Goal: Complete application form

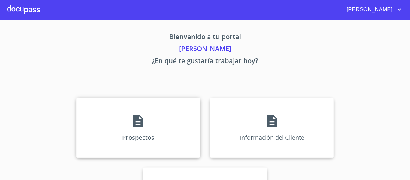
click at [135, 117] on icon at bounding box center [138, 121] width 10 height 13
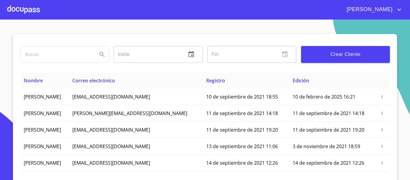
click at [331, 54] on span "Crear Cliente" at bounding box center [345, 54] width 79 height 8
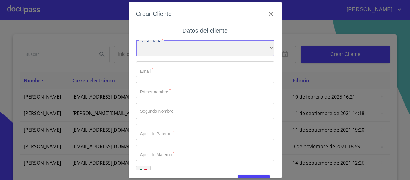
click at [164, 42] on div "​" at bounding box center [205, 48] width 139 height 16
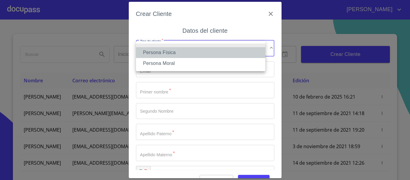
click at [167, 52] on li "Persona Física" at bounding box center [201, 52] width 130 height 11
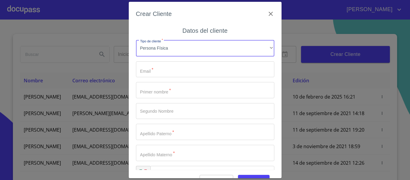
click at [160, 71] on input "Tipo de cliente   *" at bounding box center [205, 69] width 139 height 16
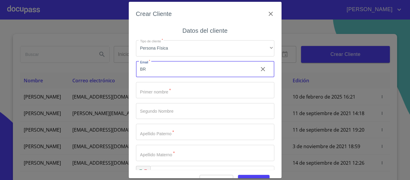
type input "B"
type input "[EMAIL_ADDRESS][DOMAIN_NAME]"
click at [163, 91] on input "Tipo de cliente   *" at bounding box center [205, 90] width 139 height 16
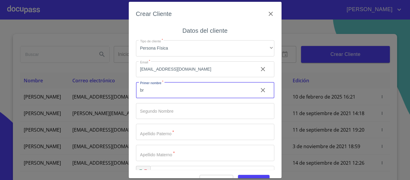
type input "b"
type input "[PERSON_NAME]"
click at [176, 115] on input "Tipo de cliente   *" at bounding box center [205, 111] width 139 height 16
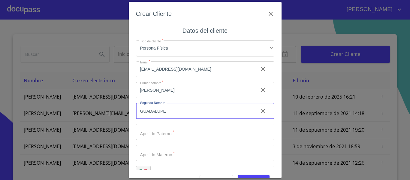
type input "GUADALUPE"
click at [186, 135] on input "Tipo de cliente   *" at bounding box center [205, 132] width 139 height 16
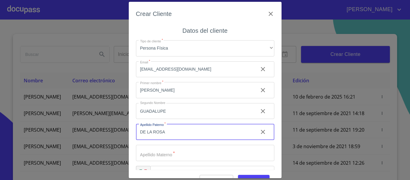
type input "DE LA ROSA"
click at [169, 147] on input "Tipo de cliente   *" at bounding box center [205, 153] width 139 height 16
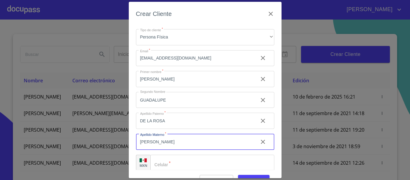
scroll to position [17, 0]
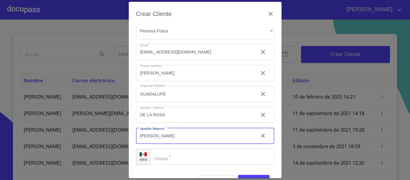
type input "[PERSON_NAME]"
click at [161, 148] on div "Tipo de cliente   * Persona Física ​ Email   * [EMAIL_ADDRESS][DOMAIN_NAME] ​ P…" at bounding box center [205, 93] width 139 height 151
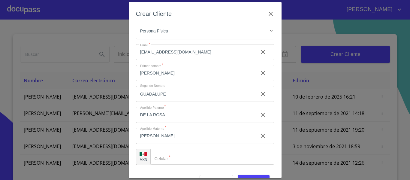
click at [163, 153] on div "​" at bounding box center [213, 157] width 124 height 16
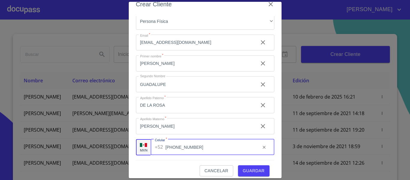
scroll to position [15, 0]
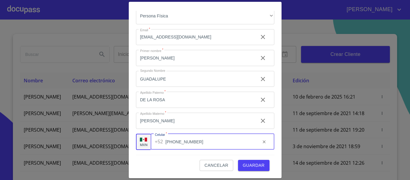
type input "[PHONE_NUMBER]"
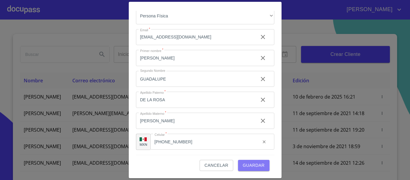
click at [244, 162] on span "Guardar" at bounding box center [254, 166] width 22 height 8
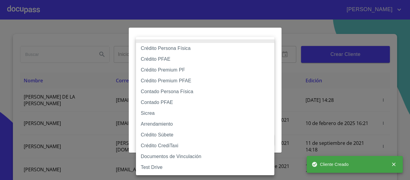
click at [181, 61] on body "[PERSON_NAME] ​ Fin ​ Crear Cliente Nombre Correo electrónico Registro Edición …" at bounding box center [205, 90] width 410 height 180
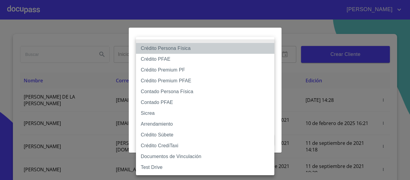
click at [168, 50] on li "Crédito Persona Física" at bounding box center [205, 48] width 139 height 11
type input "6009fb3c7d1714eb8809aa97"
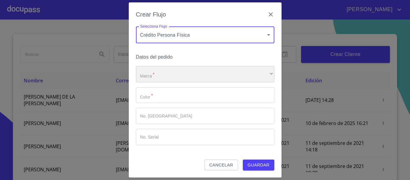
click at [152, 74] on div "​" at bounding box center [205, 74] width 139 height 16
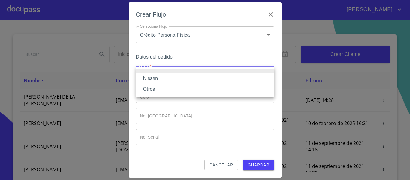
click at [158, 80] on li "Nissan" at bounding box center [205, 78] width 139 height 11
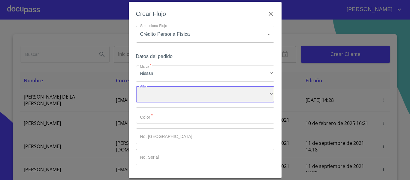
click at [161, 96] on div "​" at bounding box center [205, 95] width 139 height 16
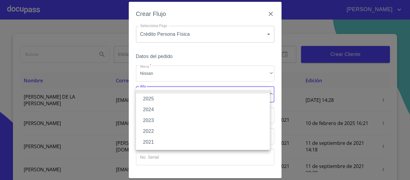
click at [153, 99] on li "2025" at bounding box center [203, 98] width 134 height 11
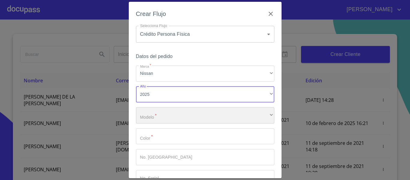
click at [171, 110] on div "​" at bounding box center [205, 115] width 139 height 16
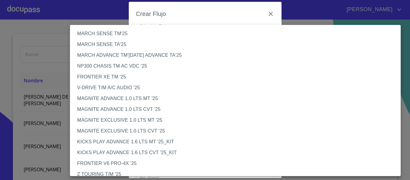
scroll to position [60, 0]
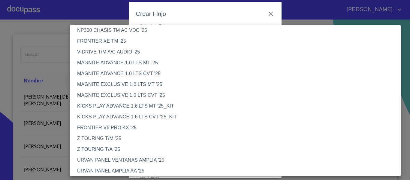
click at [116, 74] on li "MAGNITE ADVANCE 1.0 LTS CVT '25" at bounding box center [238, 73] width 336 height 11
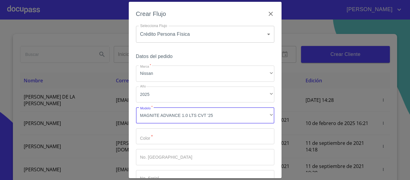
click at [164, 133] on input "Marca   *" at bounding box center [205, 136] width 139 height 16
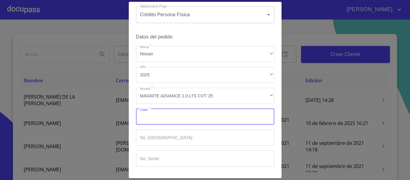
scroll to position [30, 0]
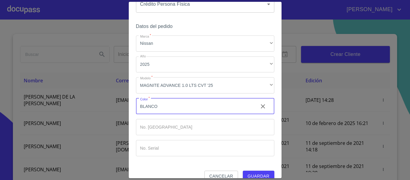
type input "BLANCO"
click at [164, 133] on input "Marca   *" at bounding box center [205, 127] width 139 height 16
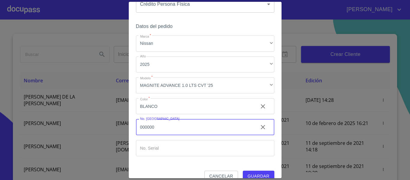
type input "000000"
click at [166, 147] on input "Marca   *" at bounding box center [205, 148] width 139 height 16
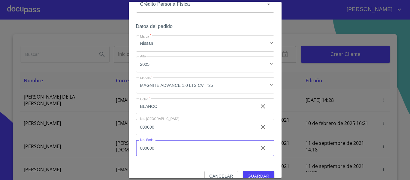
type input "000000"
click at [245, 171] on button "Guardar" at bounding box center [259, 176] width 32 height 11
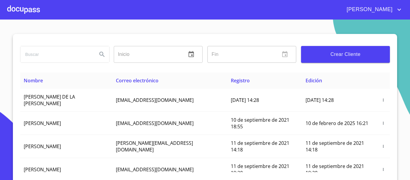
click at [30, 8] on div at bounding box center [23, 9] width 33 height 19
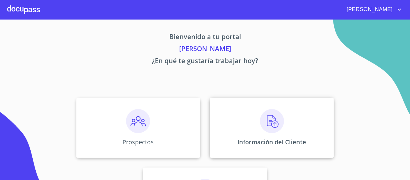
click at [269, 122] on img at bounding box center [272, 121] width 24 height 24
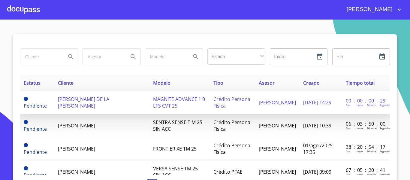
click at [95, 97] on span "[PERSON_NAME] DE LA [PERSON_NAME]" at bounding box center [83, 102] width 51 height 13
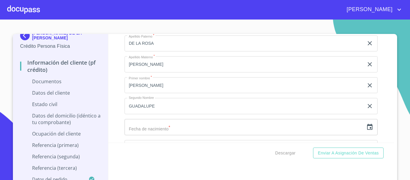
scroll to position [781, 0]
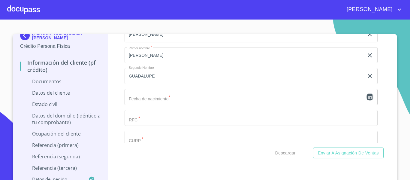
click at [368, 98] on icon "button" at bounding box center [370, 97] width 5 height 6
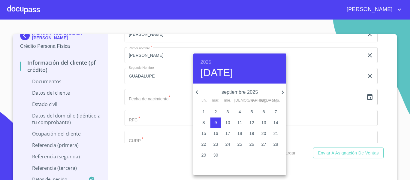
click at [207, 64] on h6 "2025" at bounding box center [206, 62] width 11 height 8
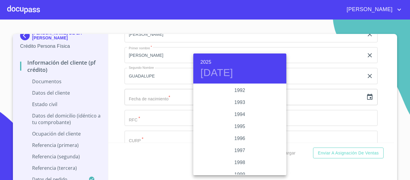
scroll to position [775, 0]
click at [239, 142] on div "1994" at bounding box center [240, 145] width 93 height 12
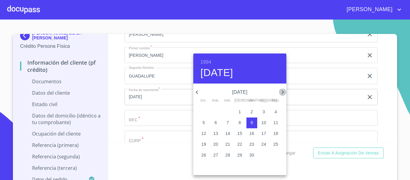
click at [280, 92] on icon "button" at bounding box center [282, 92] width 7 height 7
click at [274, 131] on p "20" at bounding box center [276, 133] width 5 height 6
type input "20 de nov. de 1994"
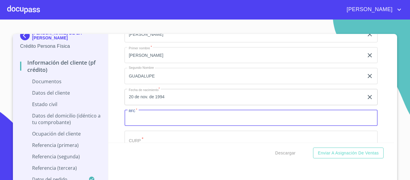
click at [198, 115] on input "Documento de identificación.   *" at bounding box center [251, 118] width 253 height 16
click at [152, 116] on input "ROLB941120MJCSDR07" at bounding box center [244, 118] width 239 height 16
type input "ROLB941120MJCSDR07"
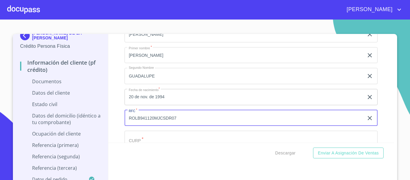
click at [147, 139] on input "Documento de identificación.   *" at bounding box center [251, 139] width 253 height 16
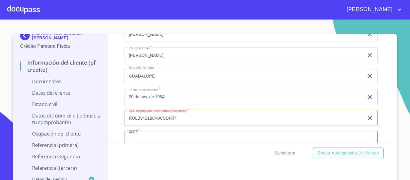
paste input "ROLB941120MJCSDR07"
type input "ROLB941120MJCSDR07"
click at [181, 115] on input "ROLB941120MJCSDR07" at bounding box center [244, 118] width 239 height 16
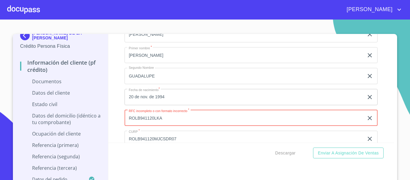
type input "ROLB941120LKA"
click at [110, 133] on div "Información del cliente (PF crédito) Documentos Documento de identificación.   …" at bounding box center [251, 88] width 286 height 109
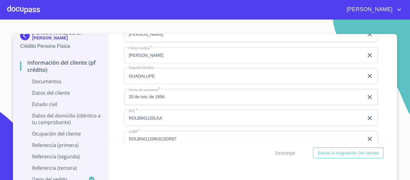
scroll to position [841, 0]
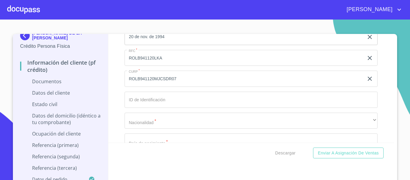
click at [142, 99] on input "Documento de identificación.   *" at bounding box center [251, 100] width 253 height 16
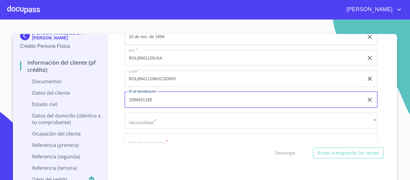
type input "2589451185"
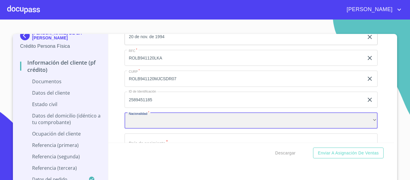
click at [166, 122] on div "​" at bounding box center [251, 121] width 253 height 16
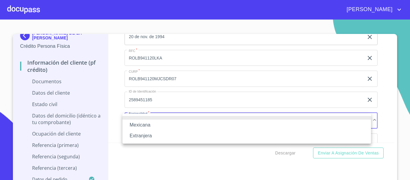
click at [136, 124] on li "Mexicana" at bounding box center [247, 125] width 249 height 11
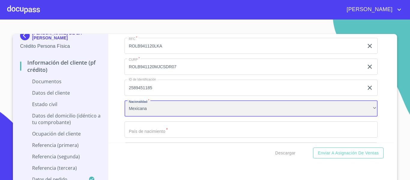
scroll to position [901, 0]
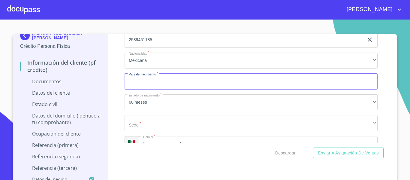
click at [136, 83] on input "Documento de identificación.   *" at bounding box center [251, 81] width 253 height 16
type input "[GEOGRAPHIC_DATA]"
click at [117, 111] on div "Información del cliente (PF crédito) Documentos Documento de identificación.   …" at bounding box center [251, 88] width 286 height 109
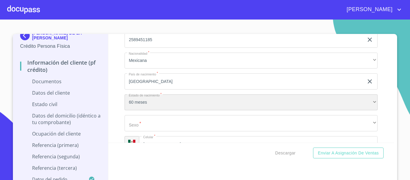
click at [135, 106] on div "60 meses" at bounding box center [251, 102] width 253 height 16
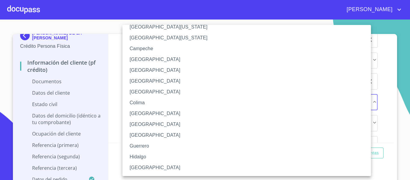
scroll to position [30, 0]
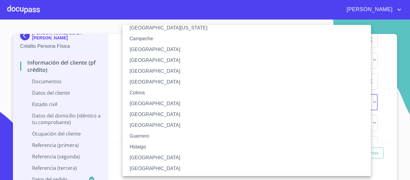
click at [142, 158] on li "[GEOGRAPHIC_DATA]" at bounding box center [249, 157] width 253 height 11
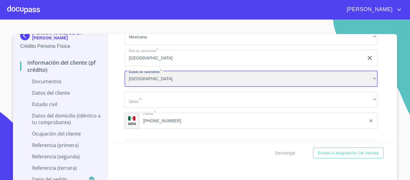
scroll to position [932, 0]
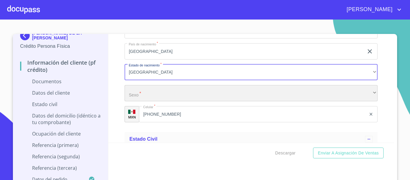
click at [140, 96] on div "​" at bounding box center [251, 93] width 253 height 16
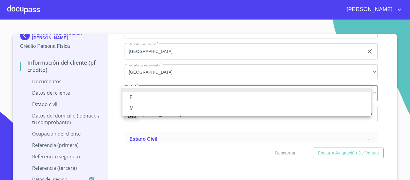
click at [137, 96] on li "F" at bounding box center [247, 97] width 249 height 11
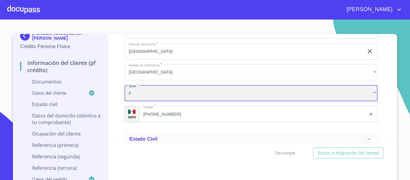
scroll to position [962, 0]
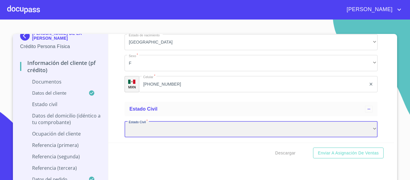
click at [152, 132] on div "​" at bounding box center [251, 129] width 253 height 16
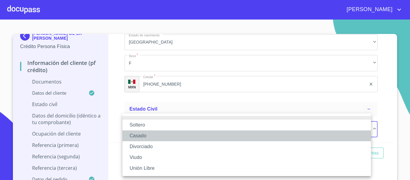
click at [142, 135] on li "Casado" at bounding box center [247, 135] width 249 height 11
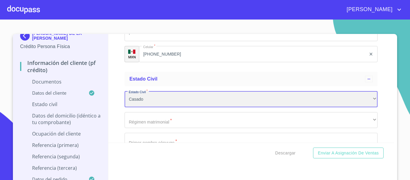
scroll to position [1022, 0]
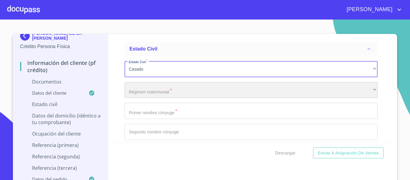
click at [146, 93] on div "​" at bounding box center [251, 90] width 253 height 16
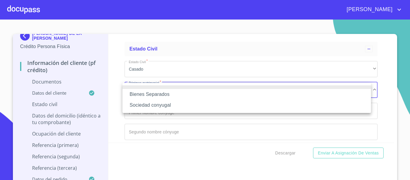
click at [151, 95] on li "Bienes Separados" at bounding box center [247, 94] width 249 height 11
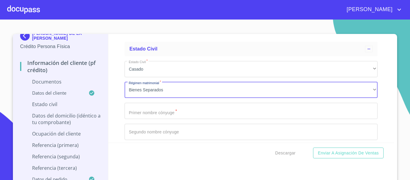
click at [139, 111] on input "Documento de identificación.   *" at bounding box center [251, 111] width 253 height 16
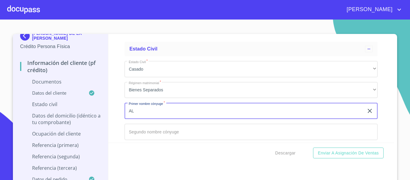
type input "A"
type input "[PERSON_NAME]"
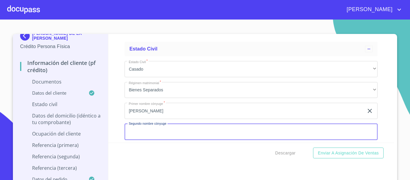
click at [142, 129] on input "Documento de identificación.   *" at bounding box center [251, 132] width 253 height 16
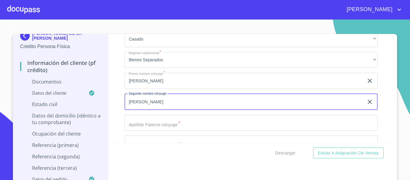
type input "[PERSON_NAME]"
click at [150, 122] on input "Documento de identificación.   *" at bounding box center [251, 123] width 253 height 16
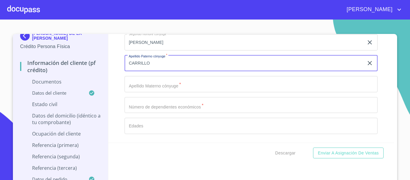
scroll to position [1112, 0]
type input "CARRILLO"
click at [142, 86] on input "Documento de identificación.   *" at bounding box center [251, 83] width 253 height 16
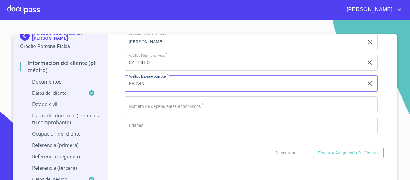
scroll to position [1142, 0]
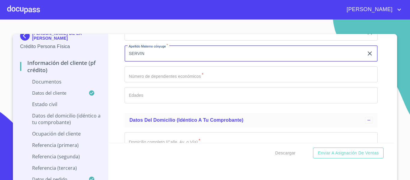
type input "SERVIN"
click at [148, 75] on input "Documento de identificación.   *" at bounding box center [251, 74] width 253 height 16
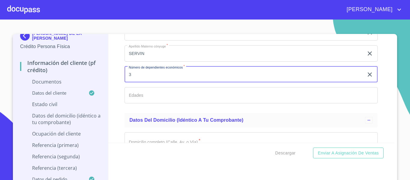
type input "3"
click at [136, 102] on input "Documento de identificación.   *" at bounding box center [251, 95] width 253 height 16
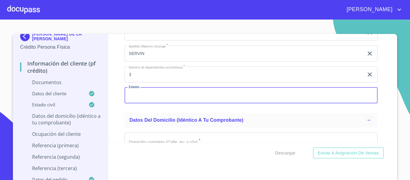
scroll to position [7, 0]
type input "9/4/1"
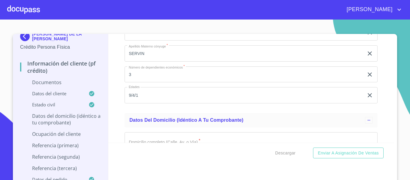
click at [119, 111] on div "Información del cliente (PF crédito) Documentos Documento de identificación.   …" at bounding box center [251, 88] width 286 height 109
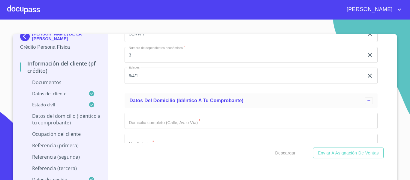
scroll to position [1172, 0]
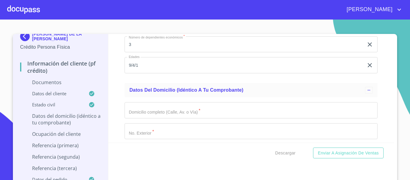
click at [132, 108] on input "Documento de identificación.   *" at bounding box center [251, 110] width 253 height 16
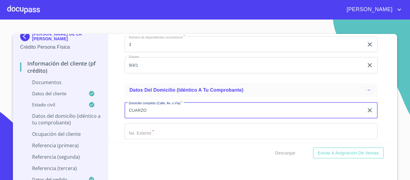
type input "CUARZO"
click at [140, 130] on input "Documento de identificación.   *" at bounding box center [251, 131] width 253 height 16
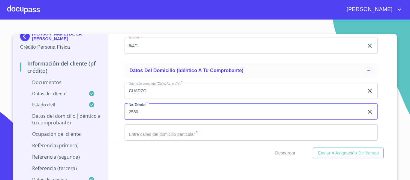
scroll to position [1202, 0]
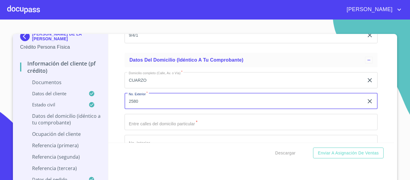
type input "2580"
click at [142, 125] on input "Documento de identificación.   *" at bounding box center [251, 122] width 253 height 16
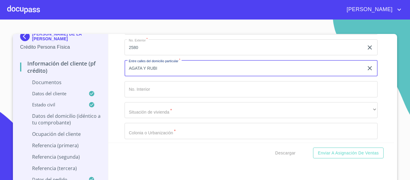
scroll to position [1262, 0]
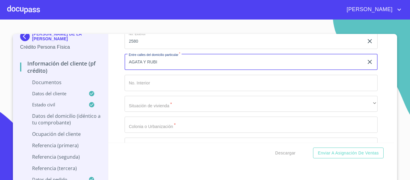
type input "AGATA Y RUBI"
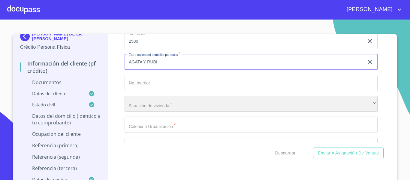
click at [140, 104] on div "​" at bounding box center [251, 104] width 253 height 16
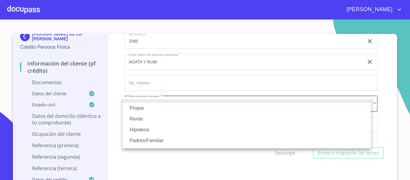
click at [140, 105] on li "Propia" at bounding box center [247, 108] width 249 height 11
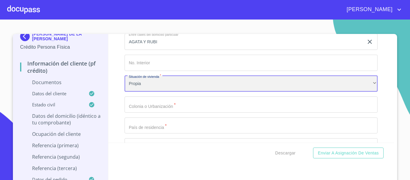
scroll to position [1292, 0]
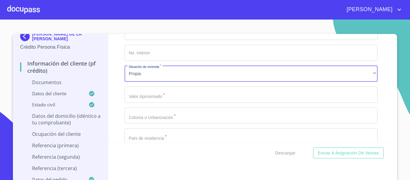
click at [137, 99] on input "Documento de identificación.   *" at bounding box center [251, 95] width 253 height 16
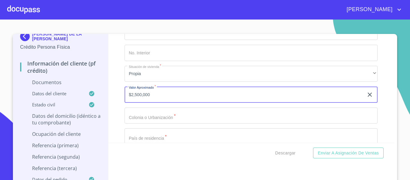
type input "$2,500,000"
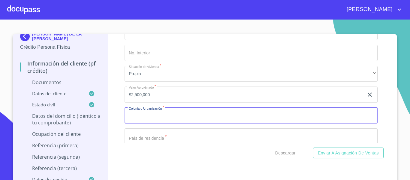
click at [141, 108] on input "Documento de identificación.   *" at bounding box center [251, 116] width 253 height 16
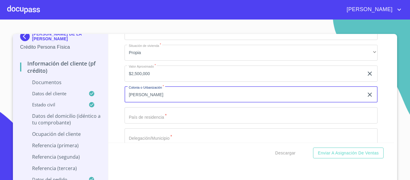
scroll to position [1322, 0]
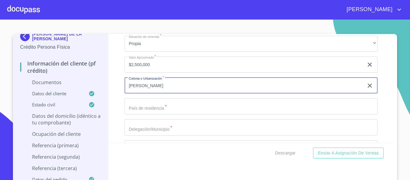
type input "[PERSON_NAME]"
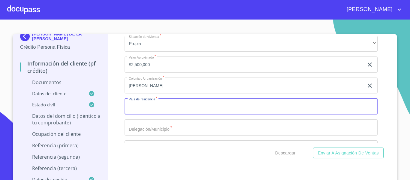
click at [139, 111] on input "Documento de identificación.   *" at bounding box center [251, 106] width 253 height 16
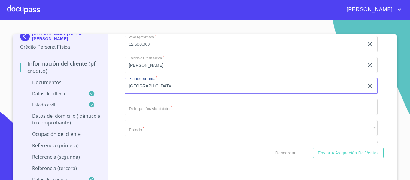
scroll to position [1352, 0]
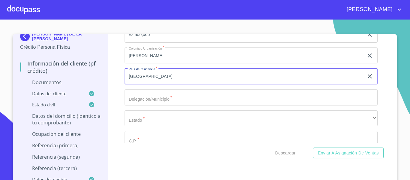
type input "[GEOGRAPHIC_DATA]"
click at [142, 101] on input "Documento de identificación.   *" at bounding box center [251, 97] width 253 height 16
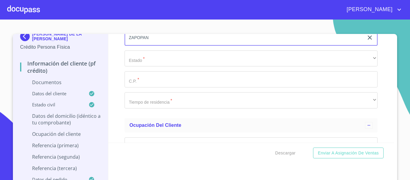
scroll to position [1412, 0]
type input "ZAPOPAN"
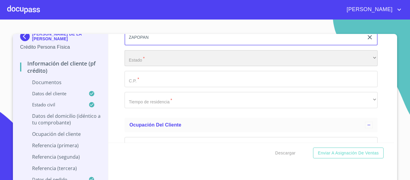
click at [138, 64] on div "​" at bounding box center [251, 58] width 253 height 16
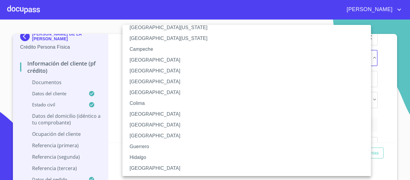
scroll to position [30, 0]
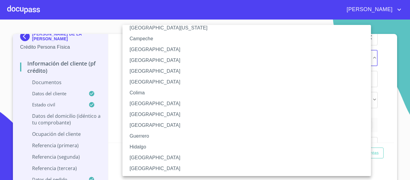
click at [139, 155] on li "[GEOGRAPHIC_DATA]" at bounding box center [249, 157] width 253 height 11
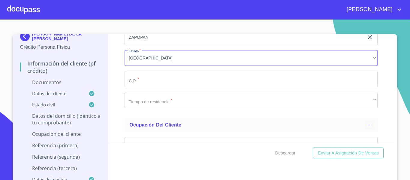
click at [140, 80] on input "Documento de identificación.   *" at bounding box center [251, 79] width 253 height 16
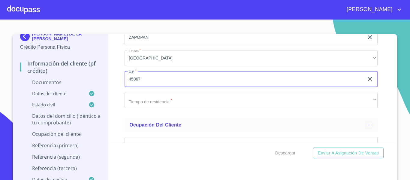
type input "45067"
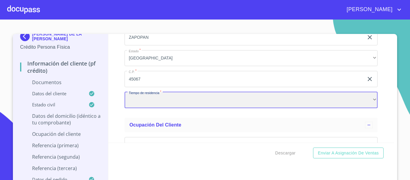
click at [140, 102] on div "​" at bounding box center [251, 100] width 253 height 16
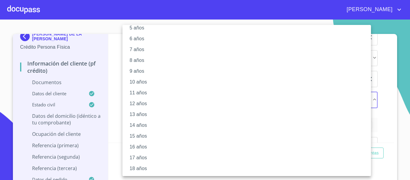
scroll to position [84, 0]
click at [137, 168] on li "20 años" at bounding box center [249, 168] width 253 height 11
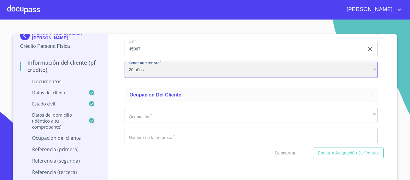
scroll to position [1502, 0]
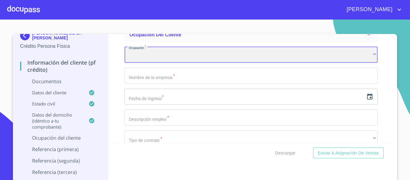
click at [134, 50] on div "​" at bounding box center [251, 55] width 253 height 16
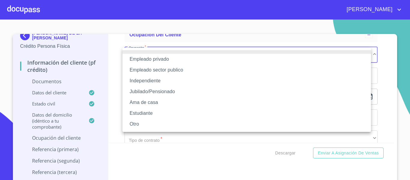
click at [147, 81] on li "Independiente" at bounding box center [247, 80] width 249 height 11
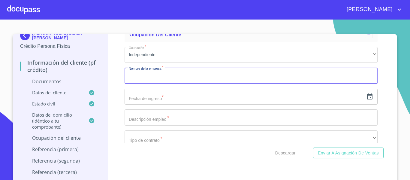
click at [147, 81] on input "Documento de identificación.   *" at bounding box center [251, 76] width 253 height 16
click at [139, 76] on input "BRENSA GUADALUPE DE LA ROSA" at bounding box center [244, 76] width 239 height 16
click at [143, 76] on input "BRENSA GUADALUPE DE LA ROSA" at bounding box center [244, 76] width 239 height 16
click at [142, 76] on input "BRENSA GUADALUPE DE LA ROSA" at bounding box center [244, 76] width 239 height 16
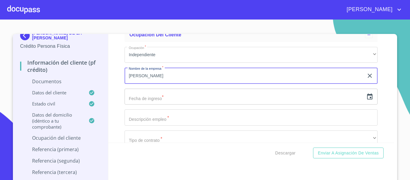
click at [204, 76] on input "[PERSON_NAME]" at bounding box center [244, 76] width 239 height 16
type input "[PERSON_NAME] DE LA [PERSON_NAME]"
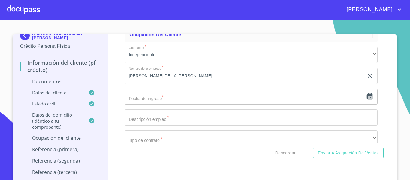
click at [367, 96] on icon "button" at bounding box center [370, 96] width 7 height 7
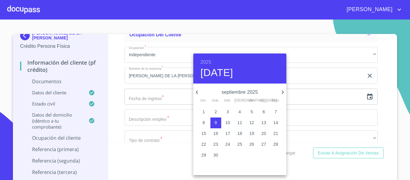
click at [206, 64] on h6 "2025" at bounding box center [206, 62] width 11 height 8
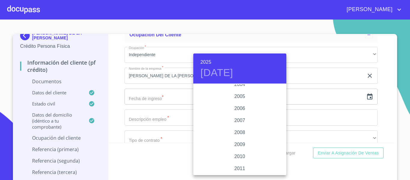
scroll to position [1016, 0]
click at [239, 120] on div "2012" at bounding box center [240, 120] width 93 height 12
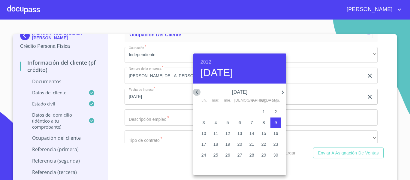
click at [200, 91] on icon "button" at bounding box center [197, 92] width 7 height 7
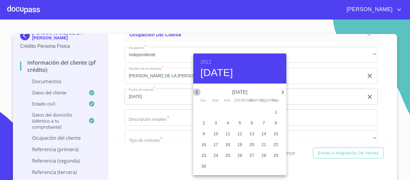
click at [200, 91] on icon "button" at bounding box center [197, 92] width 7 height 7
click at [207, 122] on span "2" at bounding box center [204, 123] width 11 height 6
type input "2 de ene. de 2012"
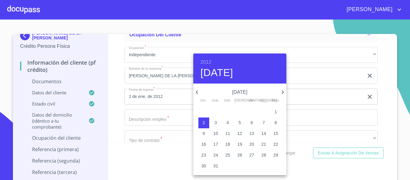
click at [111, 122] on div at bounding box center [205, 90] width 410 height 180
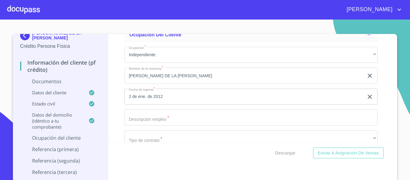
click at [135, 115] on input "Documento de identificación.   *" at bounding box center [251, 117] width 253 height 16
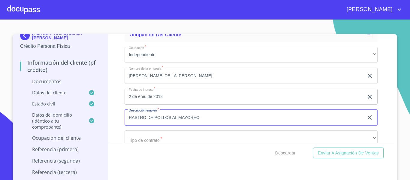
scroll to position [1563, 0]
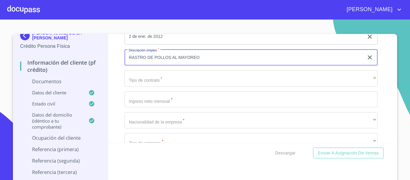
type input "RASTRO DE POLLOS AL MAYOREO"
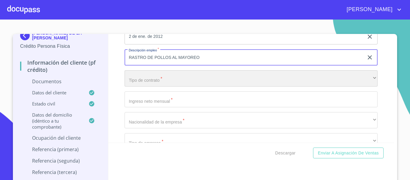
click at [141, 86] on div "​" at bounding box center [251, 78] width 253 height 16
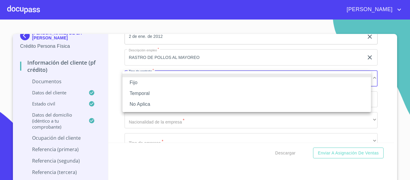
click at [139, 82] on li "Fijo" at bounding box center [247, 82] width 249 height 11
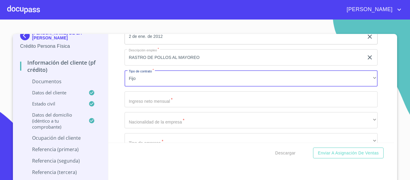
click at [148, 95] on input "Documento de identificación.   *" at bounding box center [251, 99] width 253 height 16
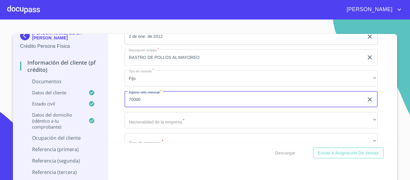
type input "70000"
click at [120, 117] on div "Información del cliente (PF crédito) Documentos Documento de identificación.   …" at bounding box center [251, 88] width 286 height 109
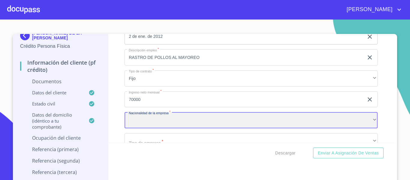
click at [144, 123] on div "​" at bounding box center [251, 120] width 253 height 16
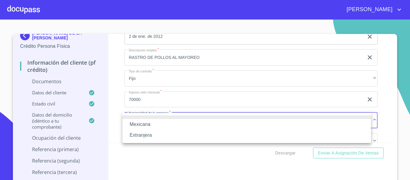
click at [144, 123] on li "Mexicana" at bounding box center [247, 124] width 249 height 11
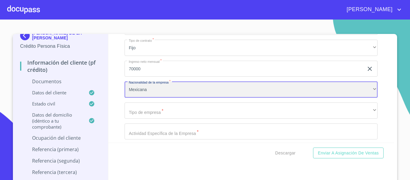
scroll to position [1623, 0]
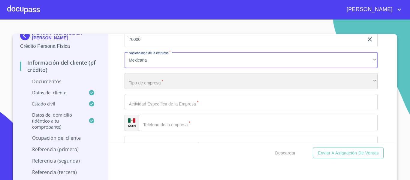
click at [135, 85] on div "​" at bounding box center [251, 81] width 253 height 16
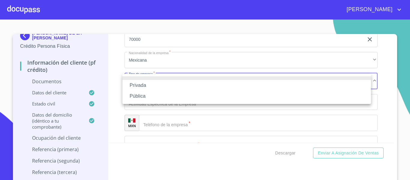
click at [136, 85] on li "Privada" at bounding box center [247, 85] width 249 height 11
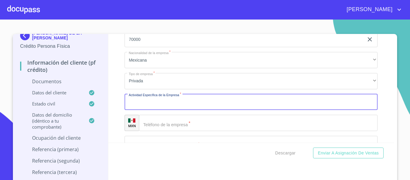
click at [146, 101] on input "Documento de identificación.   *" at bounding box center [251, 102] width 253 height 16
type input "VENTA DE POLLO AL PORMAYOR"
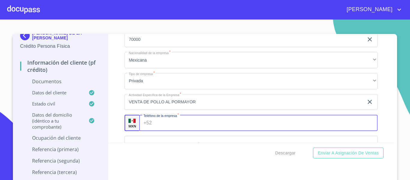
click at [161, 126] on input "Documento de identificación.   *" at bounding box center [266, 123] width 224 height 16
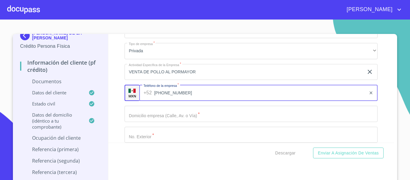
type input "[PHONE_NUMBER]"
click at [119, 111] on div "Información del cliente (PF crédito) Documentos Documento de identificación.   …" at bounding box center [251, 88] width 286 height 109
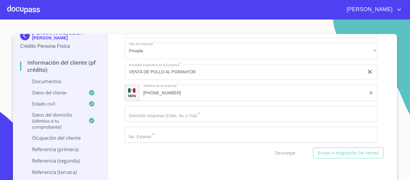
click at [132, 111] on input "Documento de identificación.   *" at bounding box center [251, 114] width 253 height 16
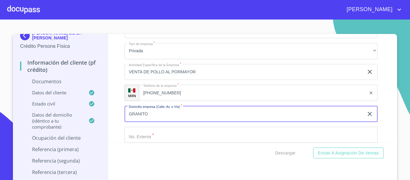
scroll to position [1683, 0]
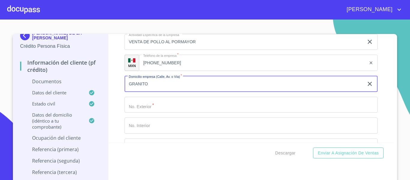
type input "GRANITO"
click at [132, 111] on input "Documento de identificación.   *" at bounding box center [251, 105] width 253 height 16
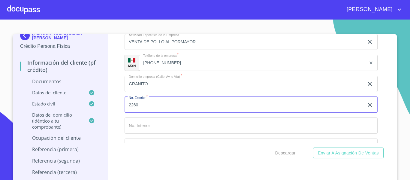
type input "2260"
click at [136, 123] on input "Documento de identificación.   *" at bounding box center [251, 125] width 253 height 16
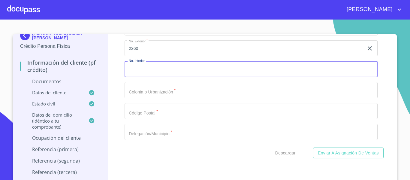
scroll to position [1743, 0]
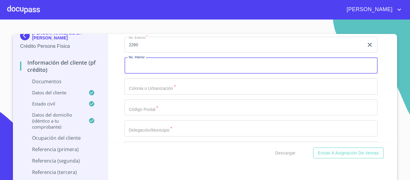
click at [134, 84] on input "Documento de identificación.   *" at bounding box center [251, 86] width 253 height 16
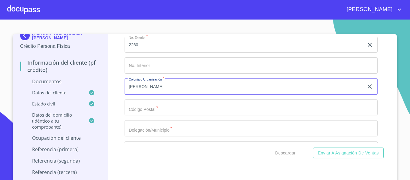
type input "[PERSON_NAME]"
click at [143, 105] on input "Documento de identificación.   *" at bounding box center [251, 107] width 253 height 16
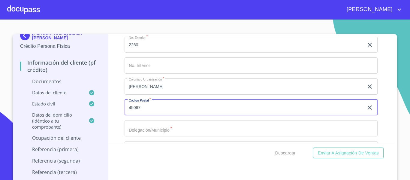
type input "45067"
click at [116, 118] on div "Información del cliente (PF crédito) Documentos Documento de identificación.   …" at bounding box center [251, 88] width 286 height 109
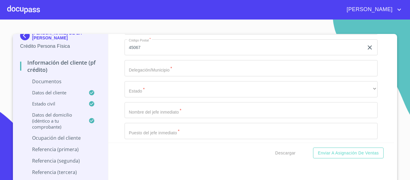
scroll to position [1773, 0]
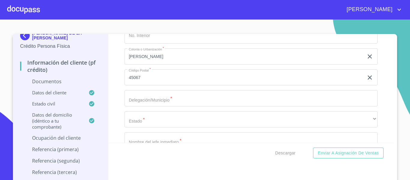
click at [136, 102] on input "Documento de identificación.   *" at bounding box center [251, 98] width 253 height 16
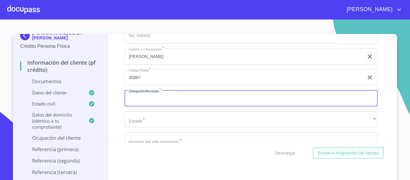
type input "A"
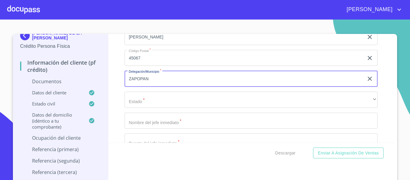
scroll to position [1803, 0]
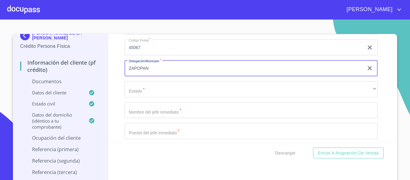
type input "ZAPOPAN"
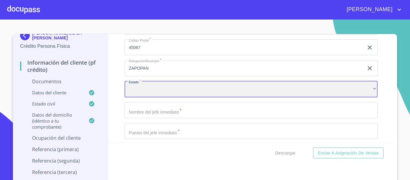
click at [136, 89] on div "​" at bounding box center [251, 89] width 253 height 16
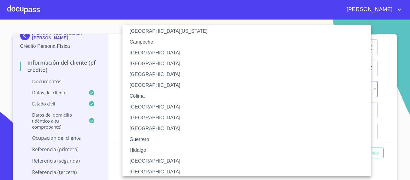
scroll to position [60, 0]
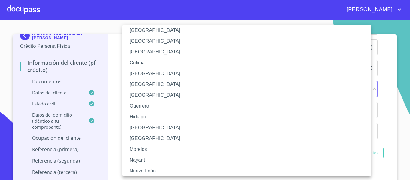
click at [142, 127] on li "[GEOGRAPHIC_DATA]" at bounding box center [249, 127] width 253 height 11
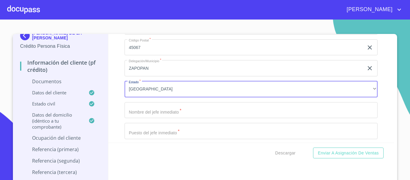
click at [142, 113] on input "Documento de identificación.   *" at bounding box center [251, 110] width 253 height 16
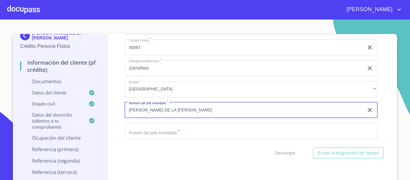
scroll to position [1833, 0]
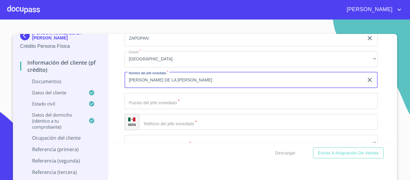
type input "[PERSON_NAME] DE LA [PERSON_NAME]"
click at [139, 105] on input "Documento de identificación.   *" at bounding box center [251, 101] width 253 height 16
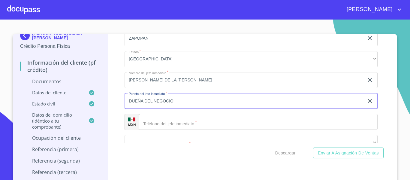
type input "DUEÑA DEL NEGOCIO"
click at [187, 123] on input "Documento de identificación.   *" at bounding box center [258, 122] width 239 height 16
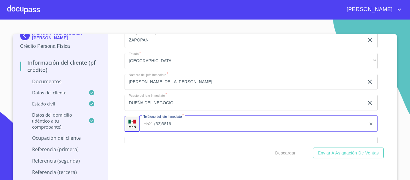
scroll to position [1863, 0]
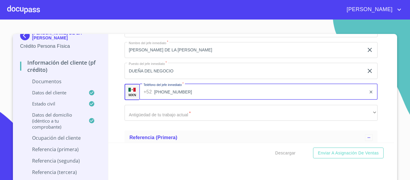
type input "[PHONE_NUMBER]"
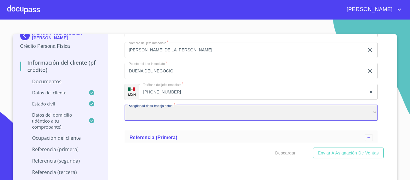
click at [174, 108] on div "​" at bounding box center [251, 113] width 253 height 16
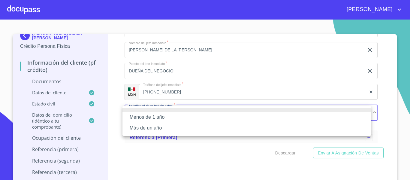
click at [149, 126] on li "Más de un año" at bounding box center [247, 128] width 249 height 11
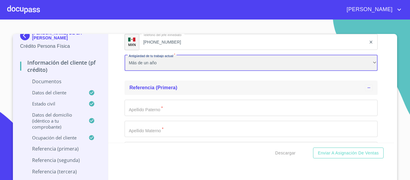
scroll to position [1923, 0]
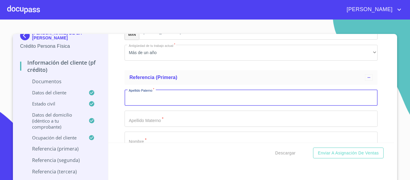
click at [140, 97] on input "Documento de identificación.   *" at bounding box center [251, 98] width 253 height 16
type input "[PERSON_NAME]"
click at [141, 117] on input "Documento de identificación.   *" at bounding box center [251, 119] width 253 height 16
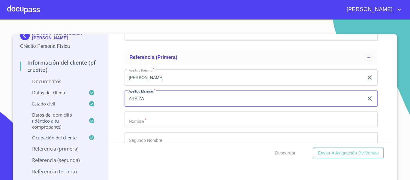
scroll to position [1953, 0]
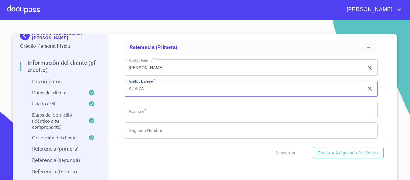
type input "ARAIZA"
click at [140, 113] on input "Documento de identificación.   *" at bounding box center [251, 110] width 253 height 16
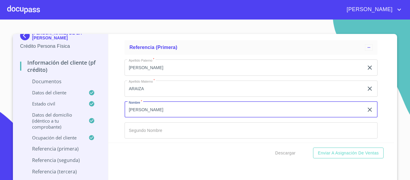
type input "[PERSON_NAME]"
click at [142, 135] on input "Documento de identificación.   *" at bounding box center [251, 130] width 253 height 16
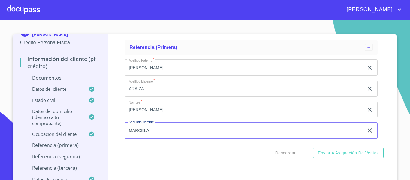
scroll to position [2013, 0]
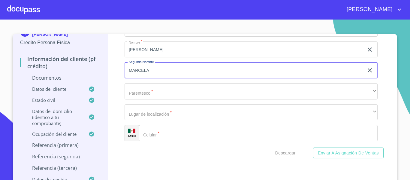
type input "MARCELA"
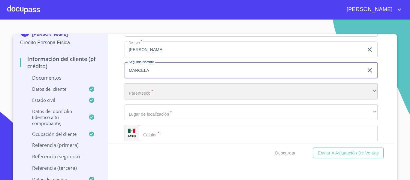
click at [131, 90] on div "​" at bounding box center [251, 91] width 253 height 16
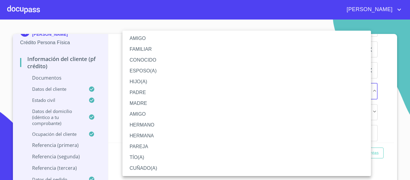
click at [136, 102] on li "MADRE" at bounding box center [247, 103] width 249 height 11
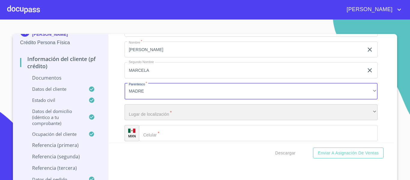
click at [145, 110] on div "​" at bounding box center [251, 112] width 253 height 16
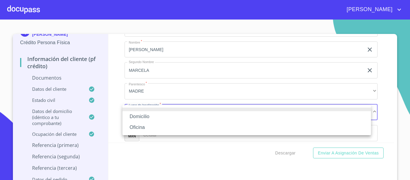
click at [145, 115] on li "Domicilio" at bounding box center [247, 116] width 249 height 11
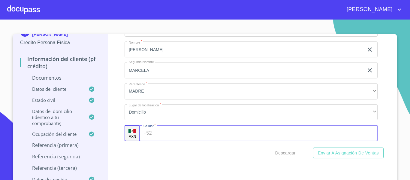
click at [148, 131] on div "+52 ​" at bounding box center [258, 133] width 239 height 16
type input "[PHONE_NUMBER]"
click at [116, 127] on div "Información del cliente (PF crédito) Documentos Documento de identificación.   …" at bounding box center [251, 88] width 286 height 109
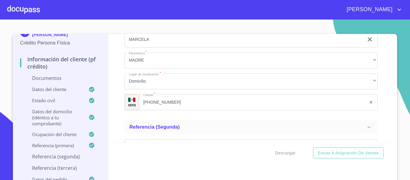
scroll to position [2073, 0]
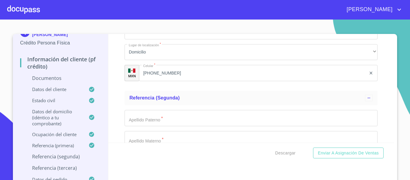
click at [132, 122] on input "Documento de identificación.   *" at bounding box center [251, 118] width 253 height 16
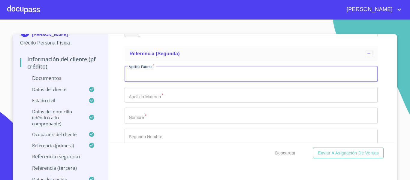
scroll to position [2134, 0]
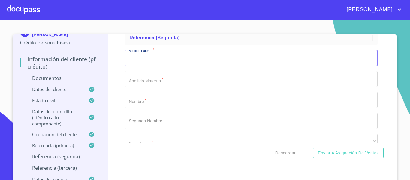
click at [136, 105] on input "Documento de identificación.   *" at bounding box center [251, 100] width 253 height 16
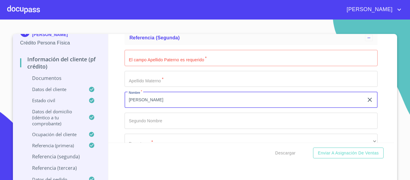
type input "[PERSON_NAME]"
click at [147, 63] on input "Documento de identificación.   *" at bounding box center [251, 58] width 253 height 16
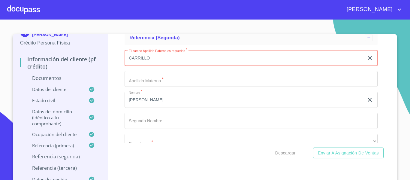
type input "CARRILLO"
click at [134, 73] on input "Documento de identificación.   *" at bounding box center [251, 79] width 253 height 16
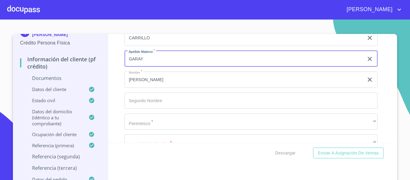
scroll to position [2164, 0]
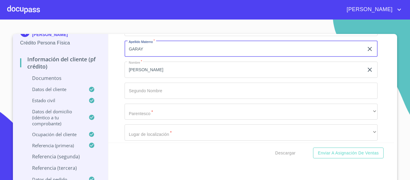
type input "GARAY"
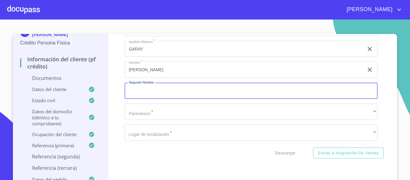
click at [140, 87] on input "Documento de identificación.   *" at bounding box center [251, 91] width 253 height 16
type input "ROMERICO"
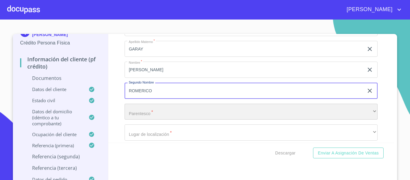
click at [145, 108] on div "​" at bounding box center [251, 112] width 253 height 16
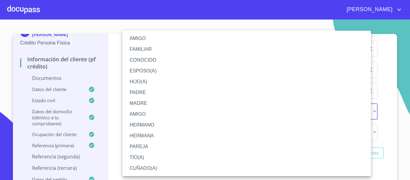
click at [138, 153] on li "TÍO(A)" at bounding box center [247, 157] width 249 height 11
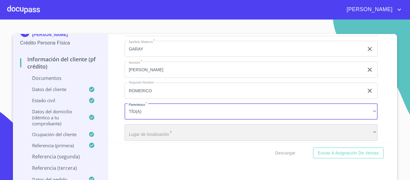
click at [138, 135] on div "​" at bounding box center [251, 132] width 253 height 16
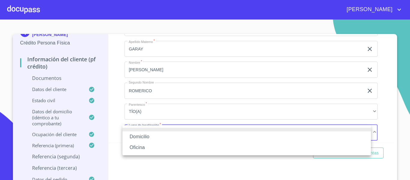
click at [138, 135] on li "Domicilio" at bounding box center [247, 136] width 249 height 11
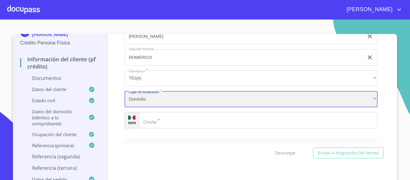
scroll to position [2224, 0]
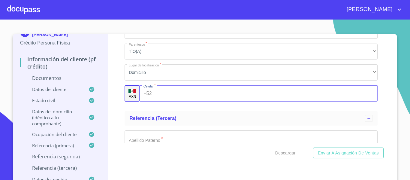
click at [141, 92] on div "+52 ​" at bounding box center [258, 93] width 239 height 16
type input "[PHONE_NUMBER]"
click at [114, 101] on div "Información del cliente (PF crédito) Documentos Documento de identificación.   …" at bounding box center [251, 88] width 286 height 109
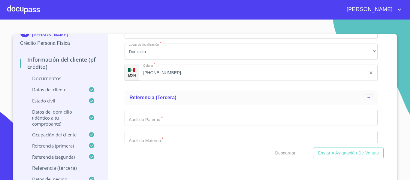
scroll to position [2254, 0]
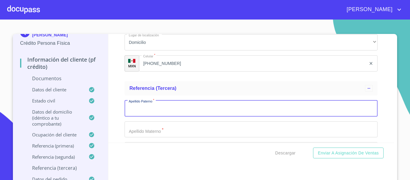
click at [132, 105] on input "Documento de identificación.   *" at bounding box center [251, 108] width 253 height 16
type input "DE LA ROSA"
click at [140, 131] on input "Documento de identificación.   *" at bounding box center [251, 129] width 253 height 16
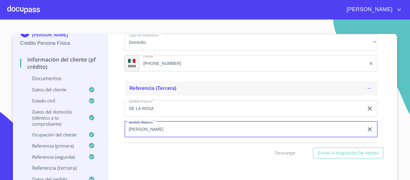
scroll to position [2344, 0]
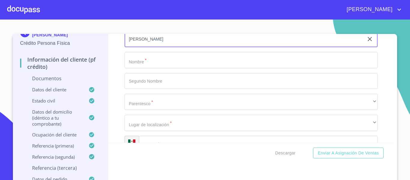
type input "[PERSON_NAME]"
click at [142, 62] on input "Documento de identificación.   *" at bounding box center [251, 60] width 253 height 16
type input "DACIA"
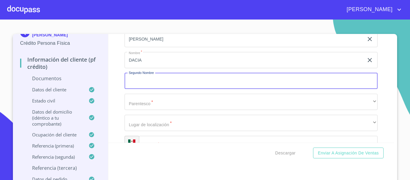
click at [137, 81] on input "Documento de identificación.   *" at bounding box center [251, 81] width 253 height 16
type input "[PERSON_NAME]"
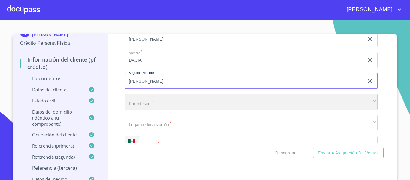
click at [143, 96] on div "​" at bounding box center [251, 102] width 253 height 16
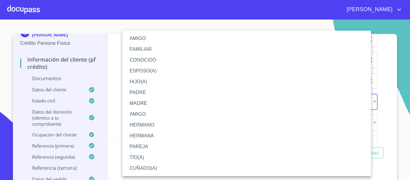
click at [144, 134] on li "HERMANA" at bounding box center [247, 135] width 249 height 11
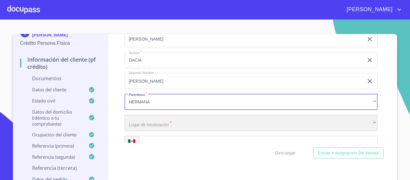
click at [144, 121] on div "​" at bounding box center [251, 123] width 253 height 16
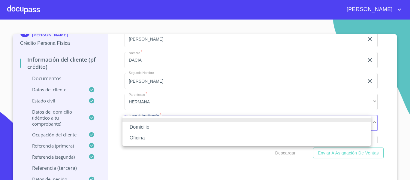
click at [144, 121] on li at bounding box center [247, 120] width 249 height 4
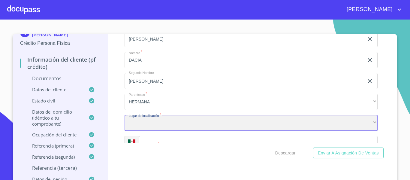
click at [151, 125] on div "​" at bounding box center [251, 123] width 253 height 16
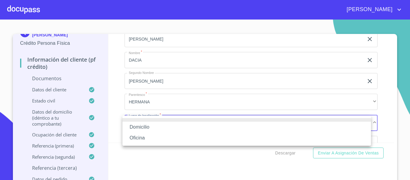
click at [141, 122] on li "Domicilio" at bounding box center [247, 127] width 249 height 11
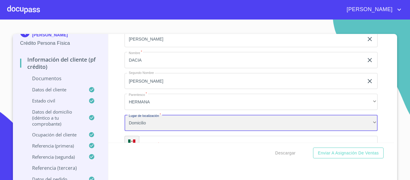
scroll to position [2374, 0]
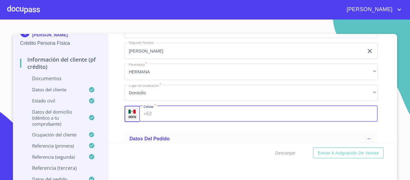
click at [142, 114] on div "+52 ​" at bounding box center [258, 114] width 239 height 16
type input "[PHONE_NUMBER]"
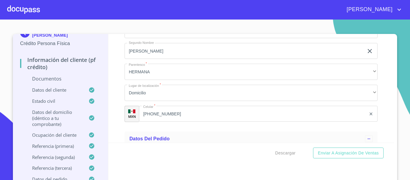
click at [116, 131] on div "Información del cliente (PF crédito) Documentos Documento de identificación.   …" at bounding box center [251, 88] width 286 height 109
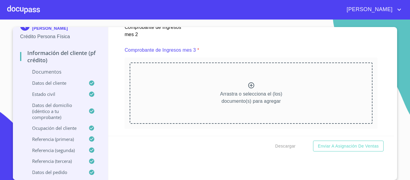
scroll to position [781, 0]
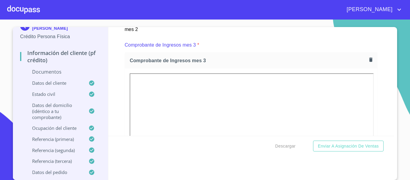
click at [114, 87] on div "Información del cliente (PF crédito) Documentos Documento de identificación.   …" at bounding box center [251, 81] width 286 height 109
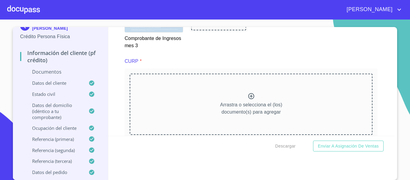
scroll to position [1022, 0]
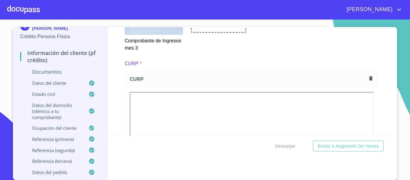
click at [115, 100] on div "Información del cliente (PF crédito) Documentos Documento de identificación.   …" at bounding box center [251, 81] width 286 height 109
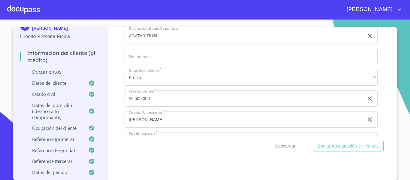
scroll to position [1953, 0]
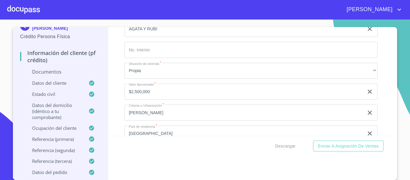
click at [233, 10] on div "[PERSON_NAME]" at bounding box center [221, 10] width 363 height 10
